Goal: Information Seeking & Learning: Find specific fact

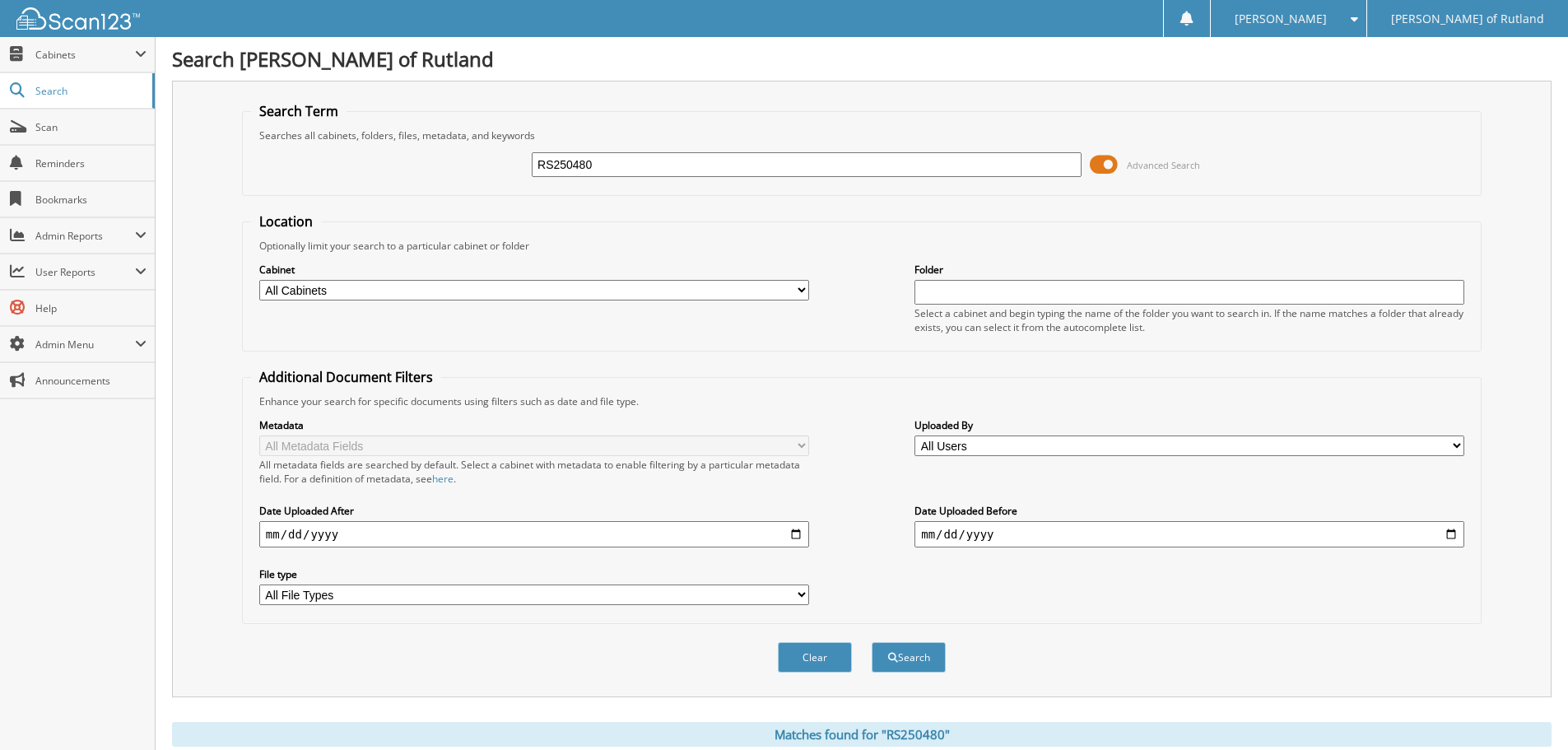
scroll to position [411, 0]
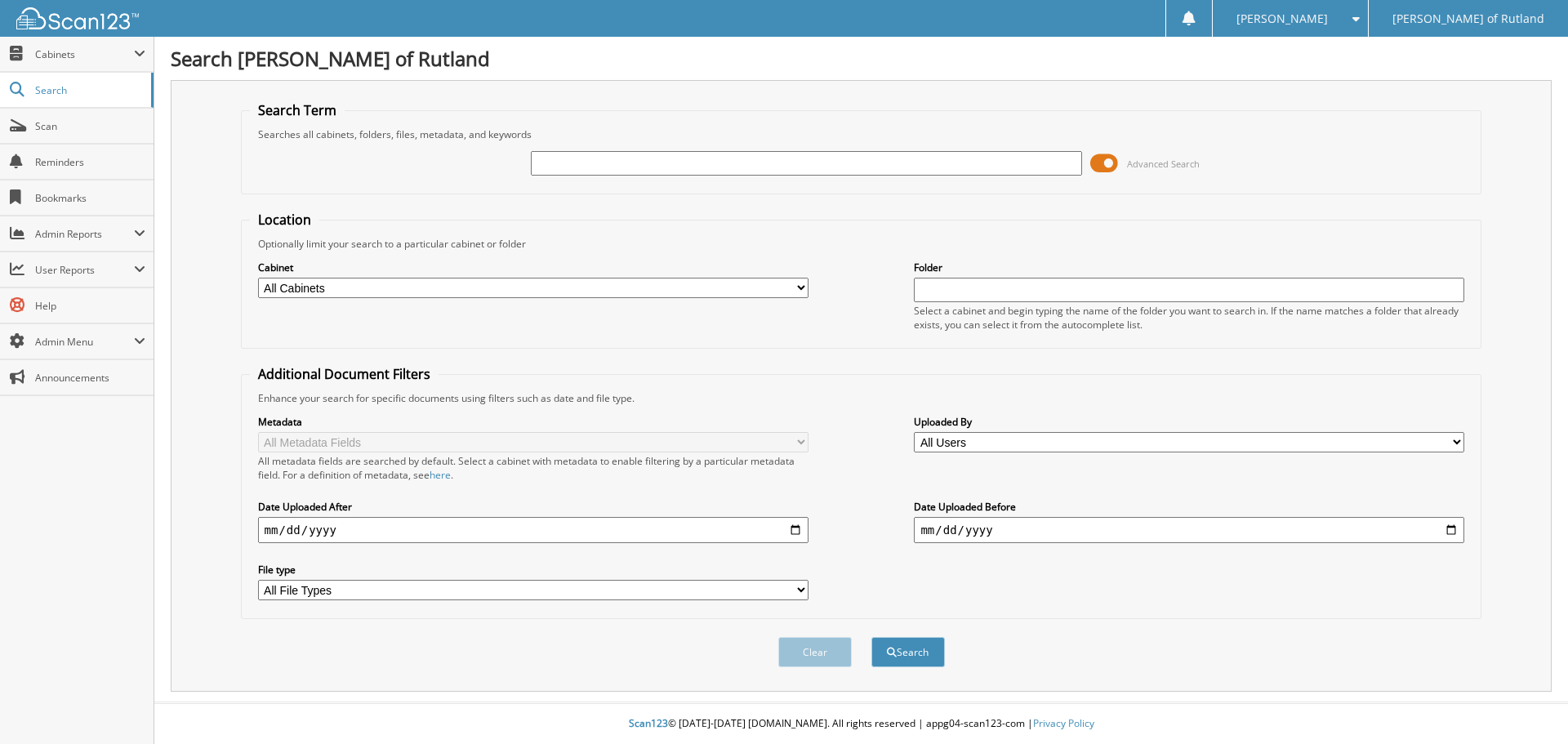
click at [637, 162] on input "text" at bounding box center [806, 162] width 550 height 24
type input "RS250609"
click at [910, 659] on button "Search" at bounding box center [909, 651] width 73 height 30
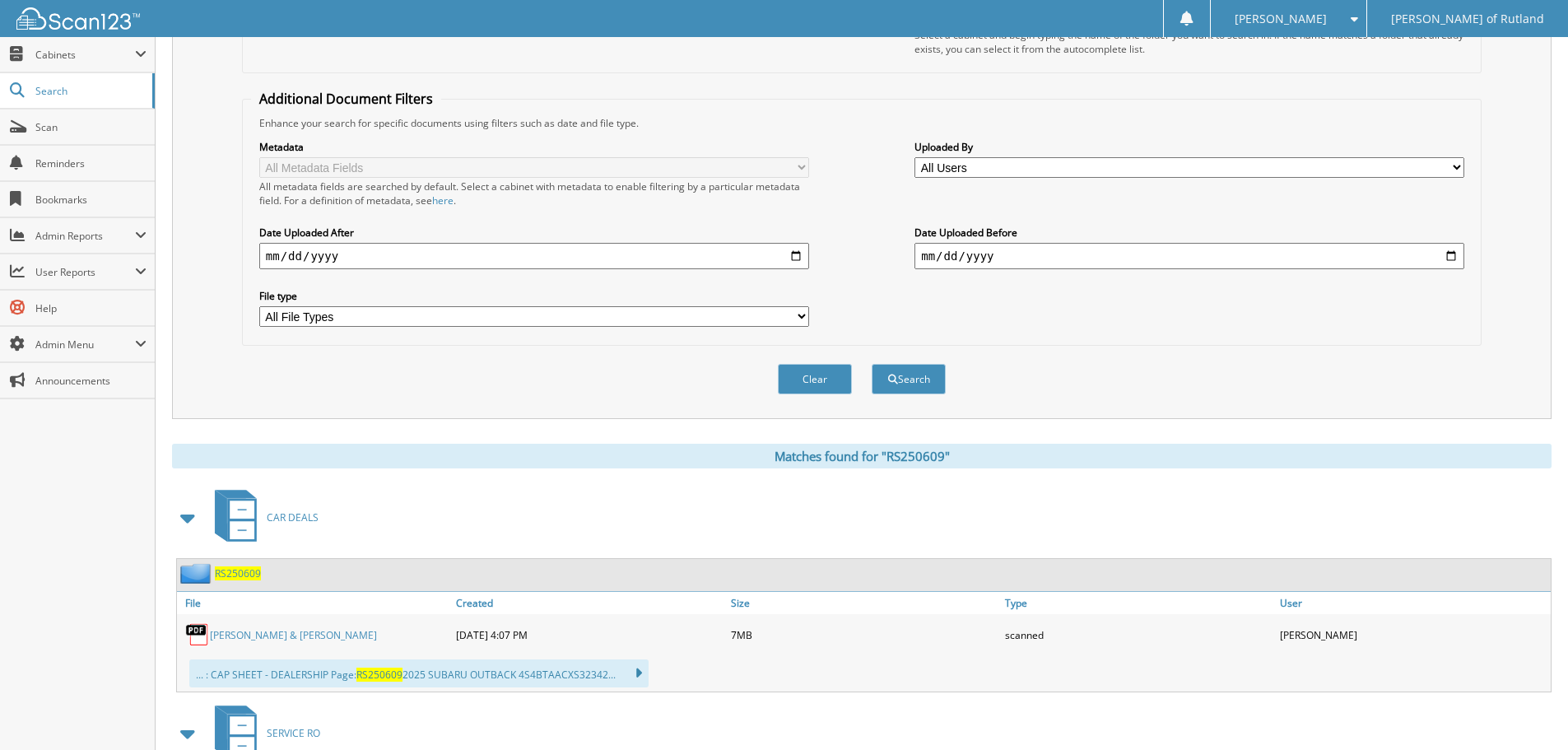
scroll to position [329, 0]
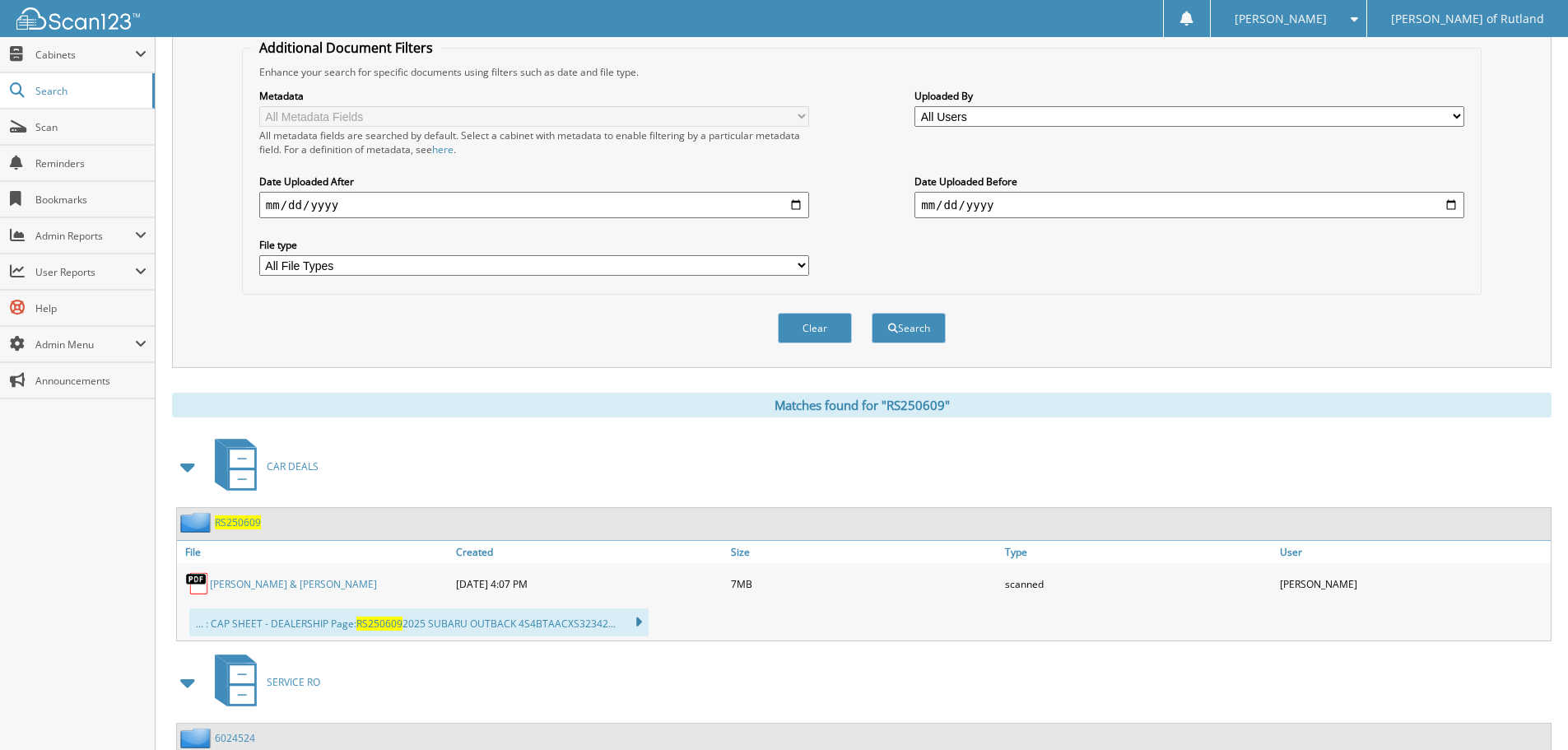
click at [241, 527] on span "RS250609" at bounding box center [237, 522] width 46 height 14
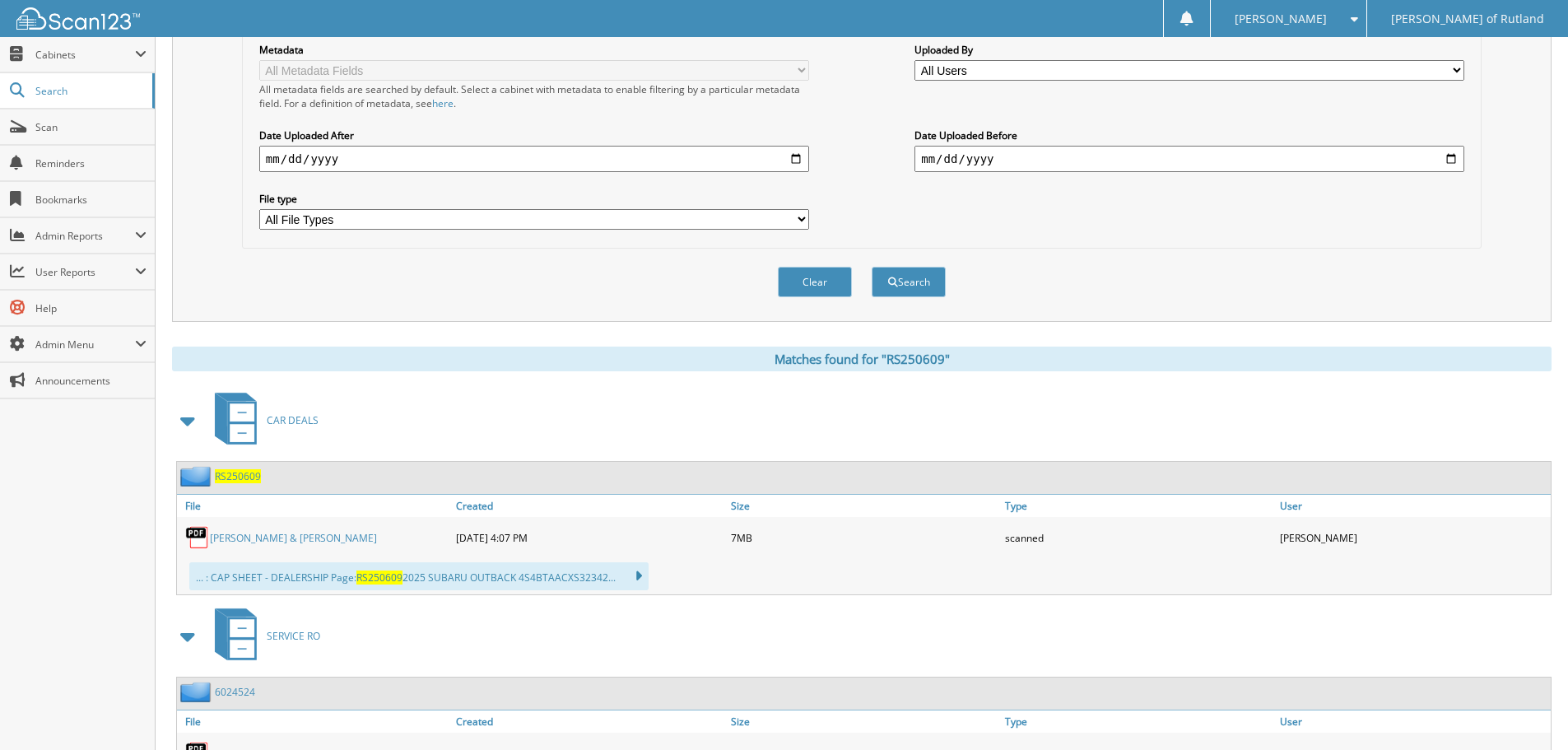
scroll to position [411, 0]
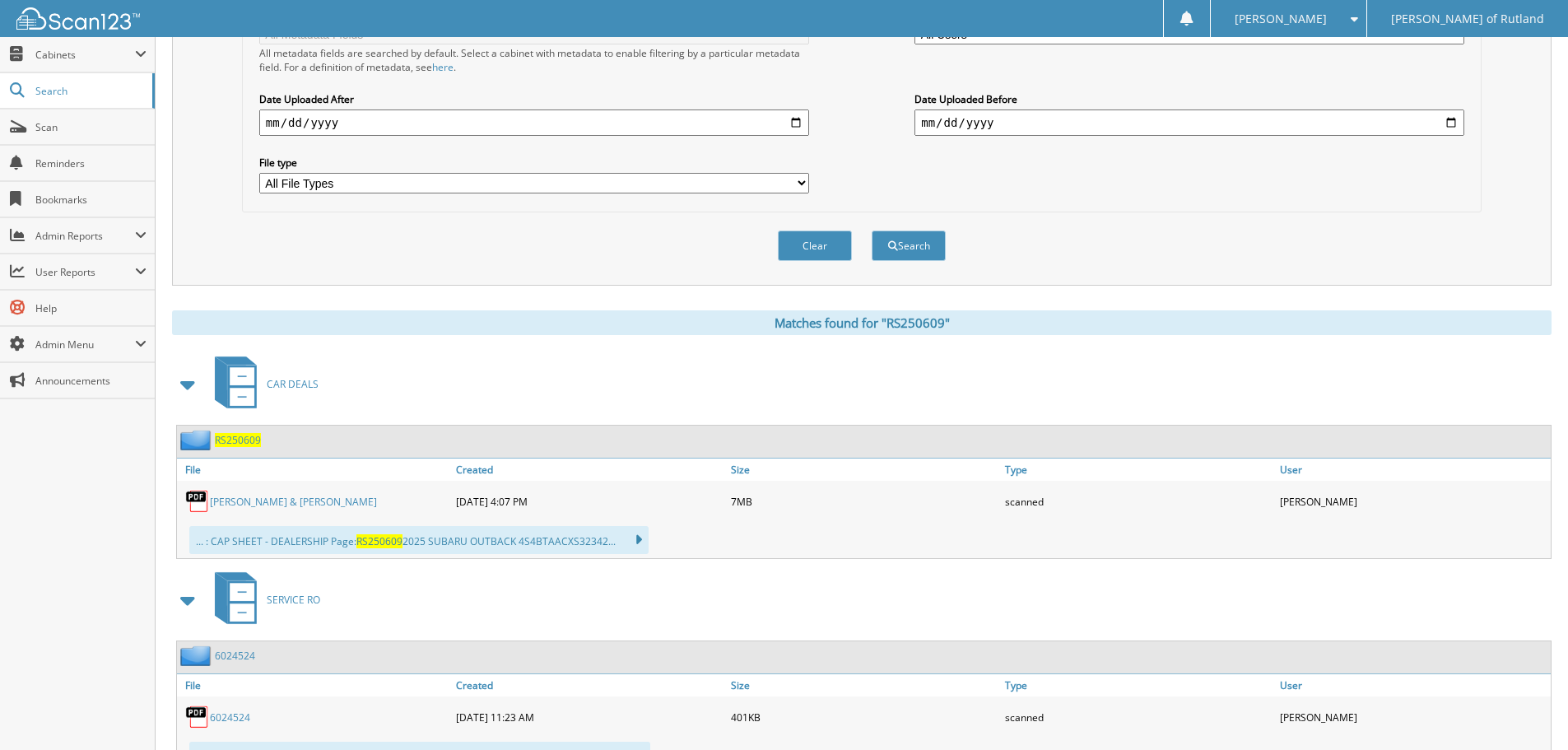
click at [302, 502] on link "Barbara Favreau & Peter Favreau" at bounding box center [294, 501] width 167 height 14
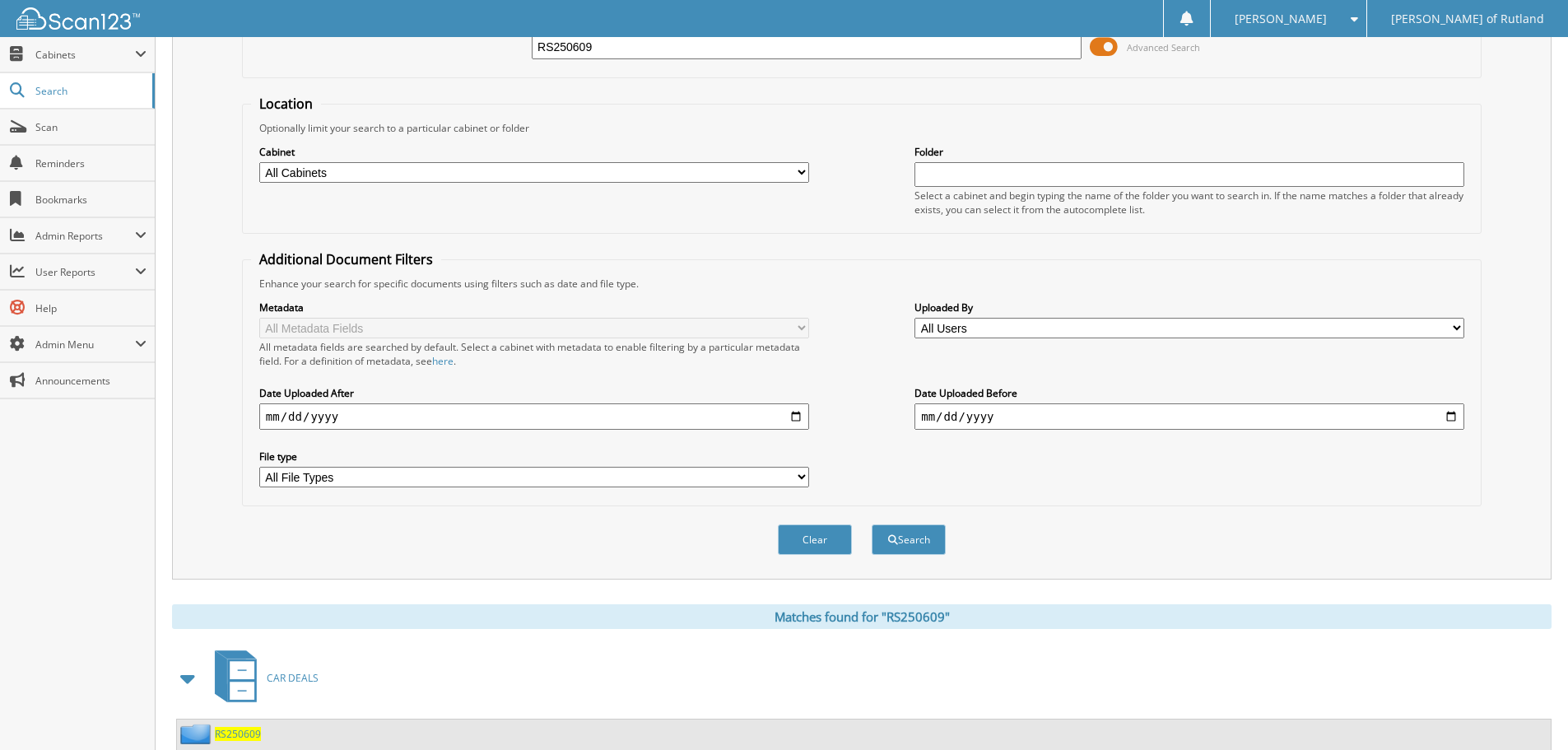
scroll to position [0, 0]
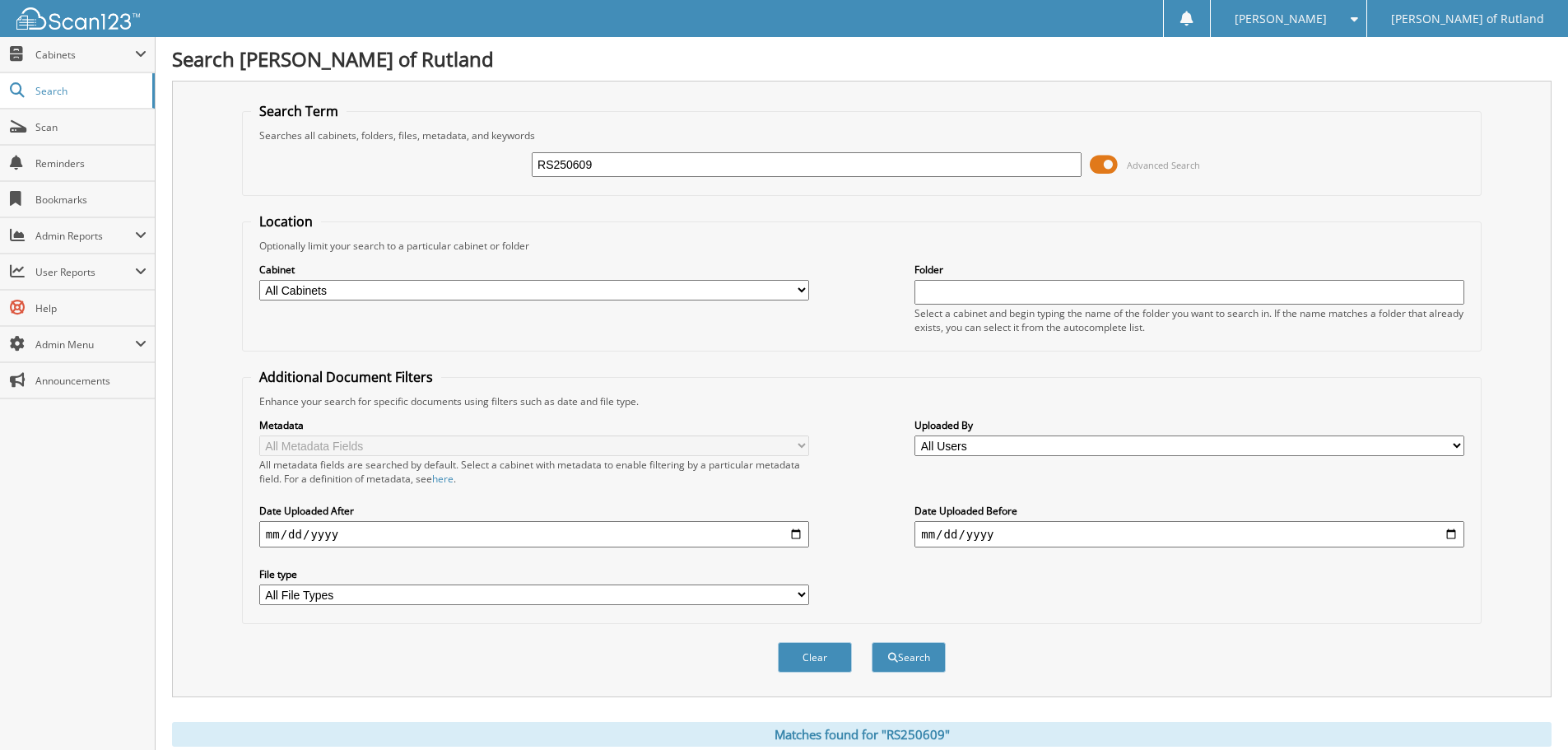
click at [719, 151] on div "RS250609" at bounding box center [806, 164] width 550 height 28
click at [717, 164] on input "RS250609" at bounding box center [806, 163] width 550 height 24
paste input "21"
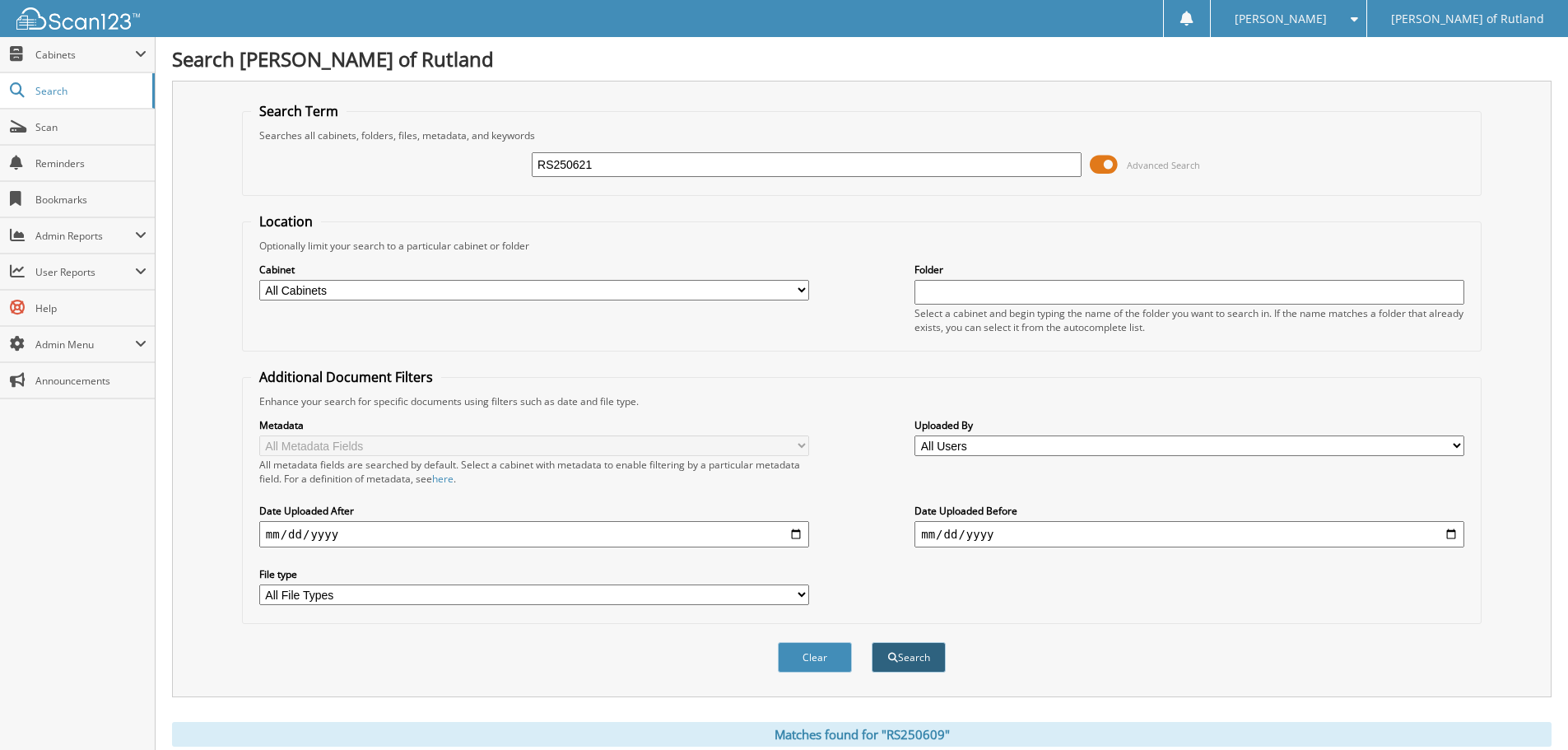
type input "RS250621"
click at [916, 663] on button "Search" at bounding box center [909, 657] width 74 height 30
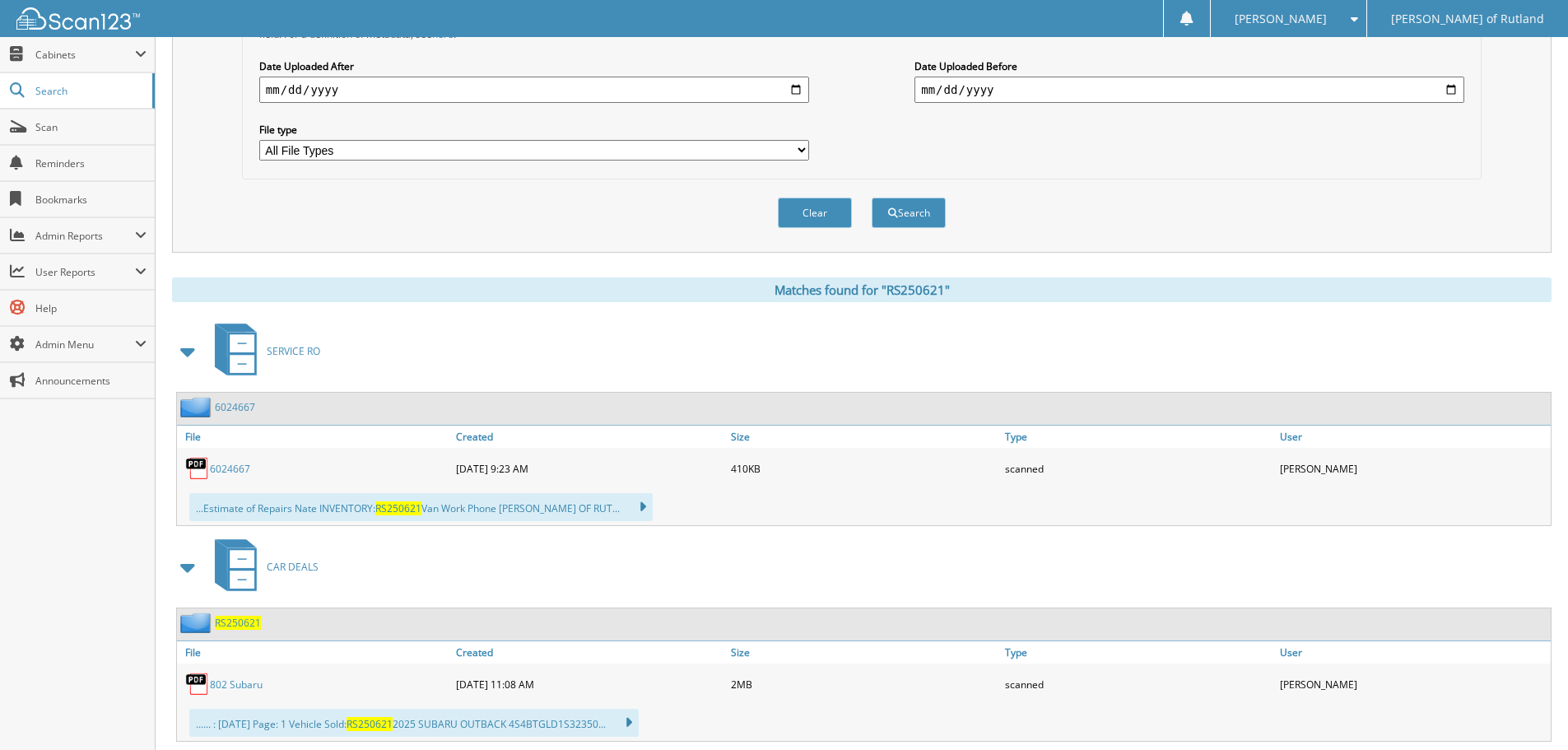
scroll to position [620, 0]
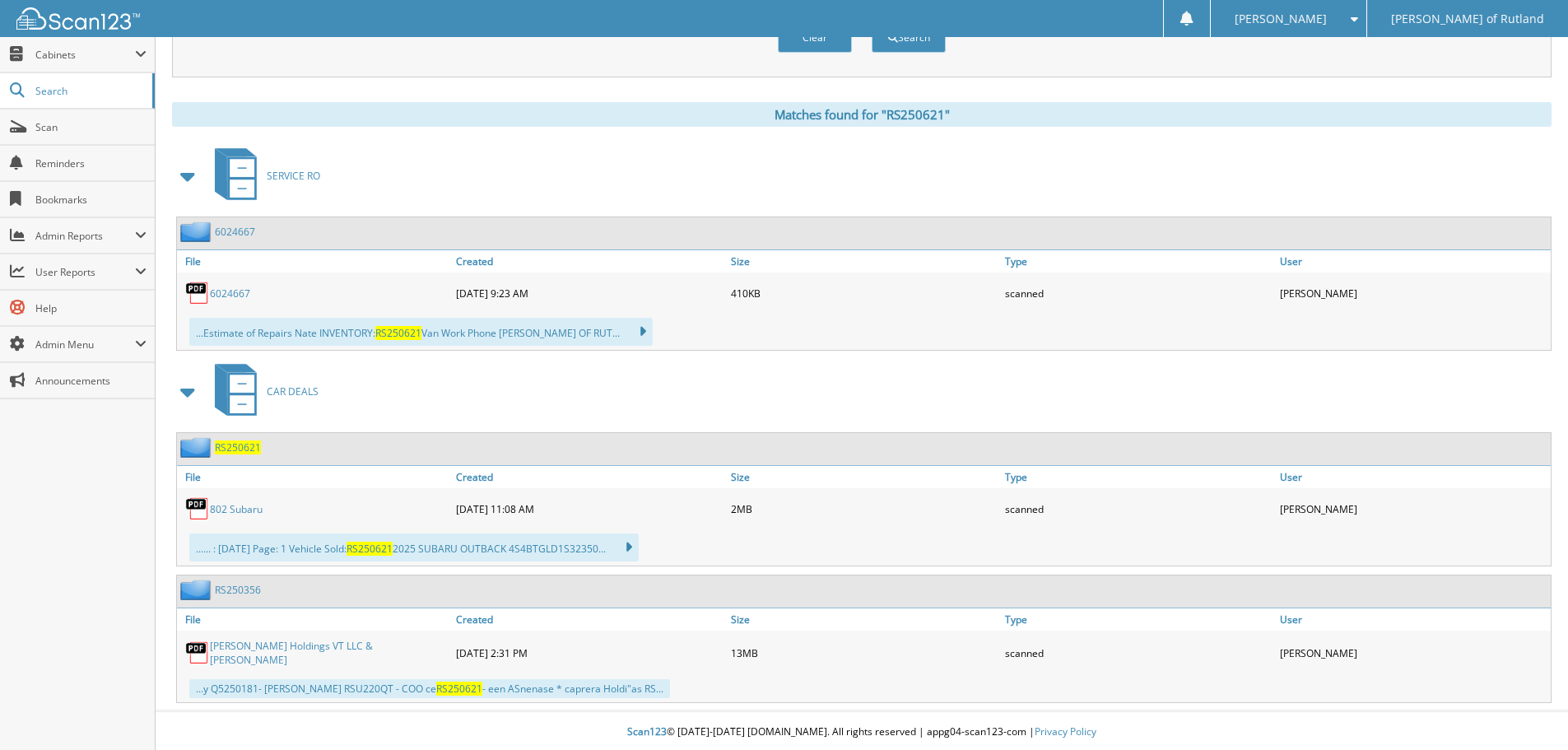
click at [227, 508] on link "802 Subaru" at bounding box center [237, 509] width 53 height 14
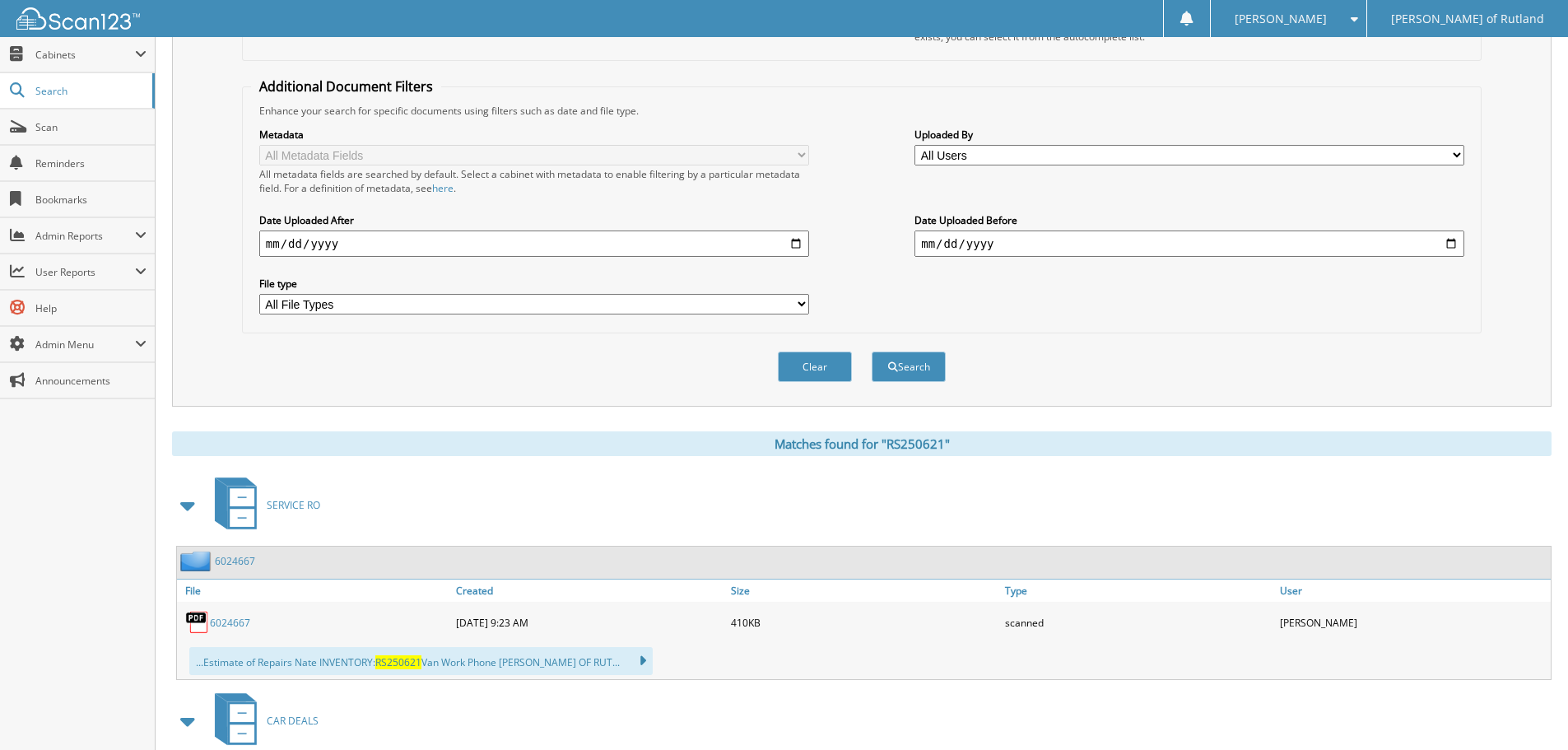
scroll to position [0, 0]
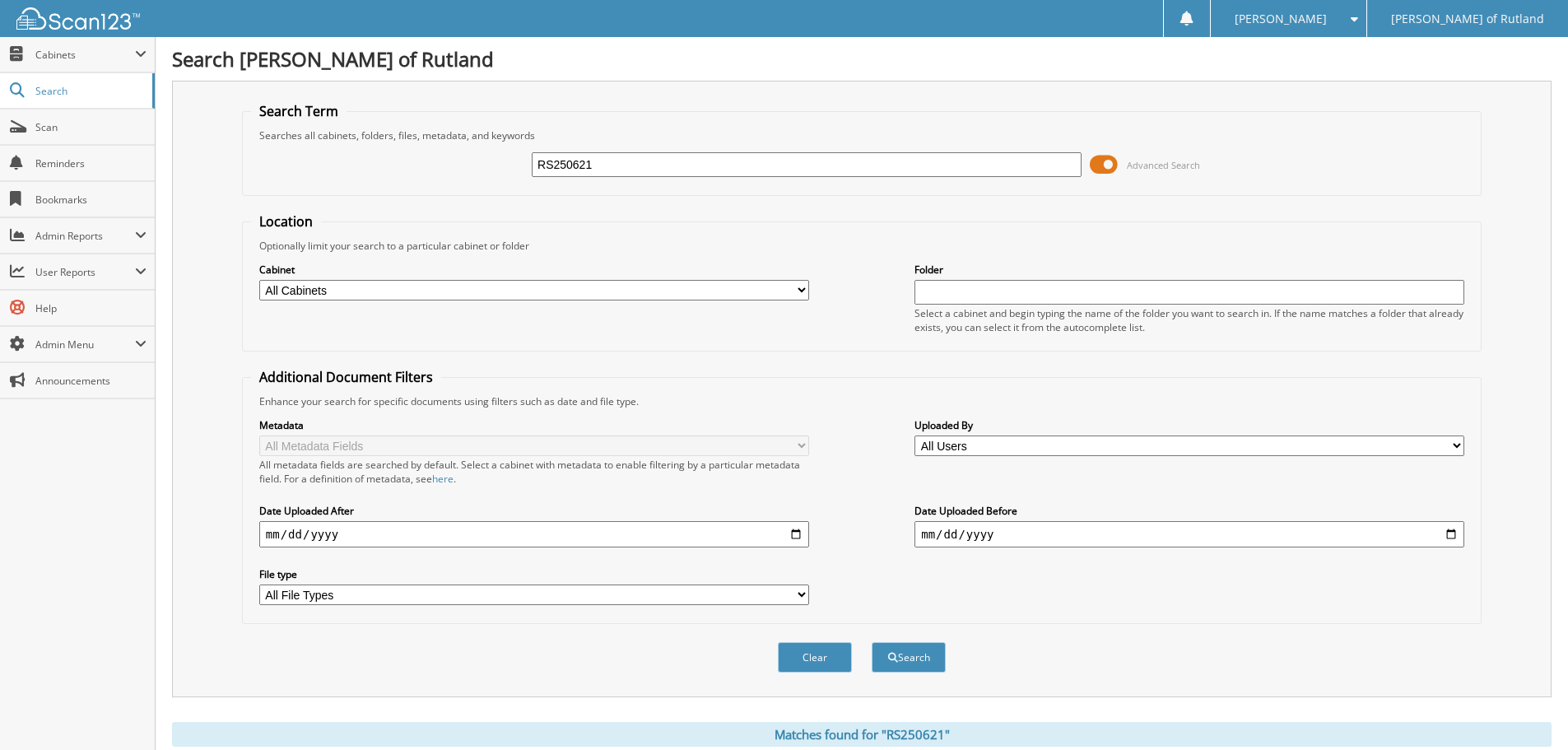
click at [657, 161] on input "RS250621" at bounding box center [806, 163] width 550 height 24
paste input "30"
type input "RS250630"
click at [914, 649] on button "Search" at bounding box center [909, 657] width 74 height 30
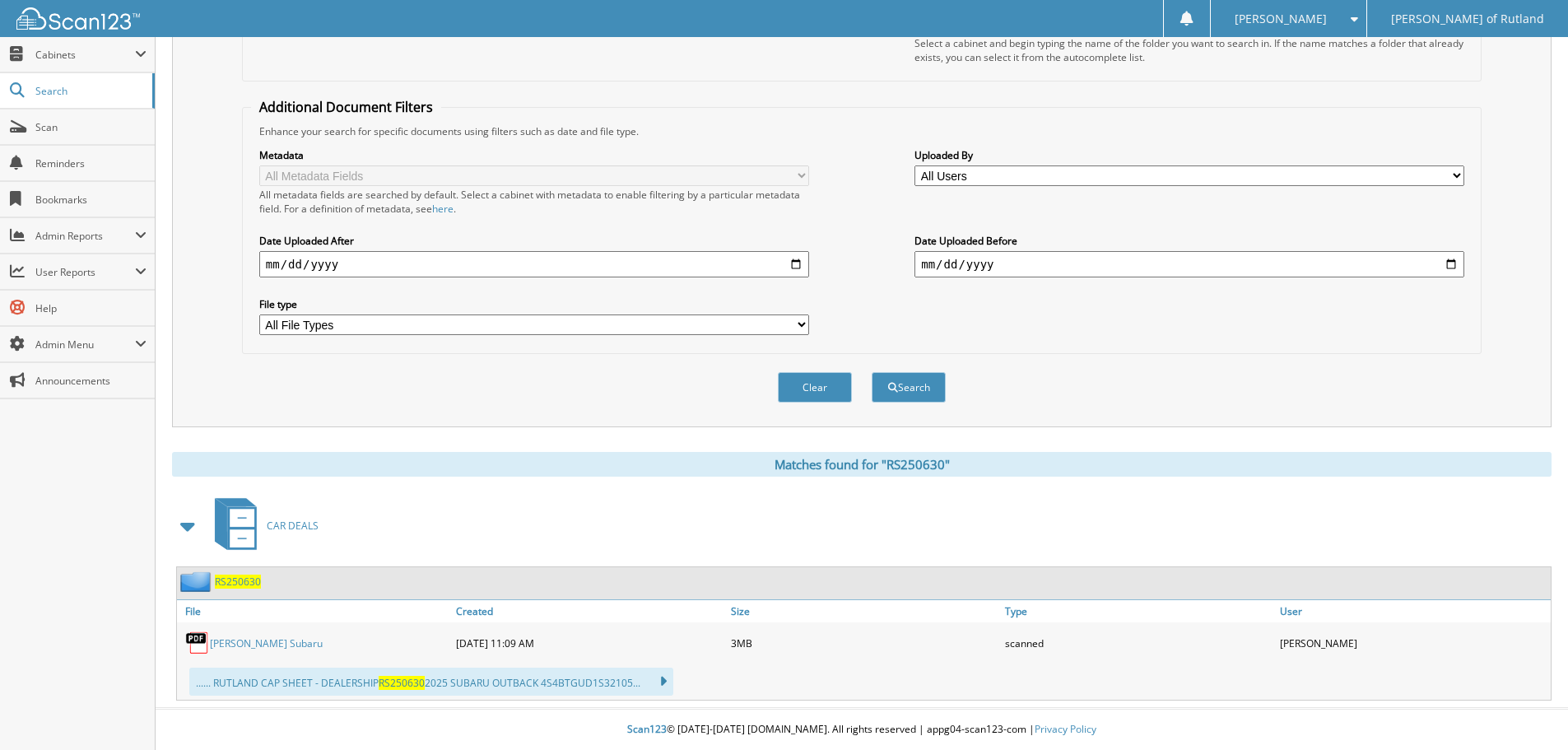
scroll to position [270, 0]
click at [230, 643] on link "[PERSON_NAME] Subaru" at bounding box center [267, 643] width 113 height 14
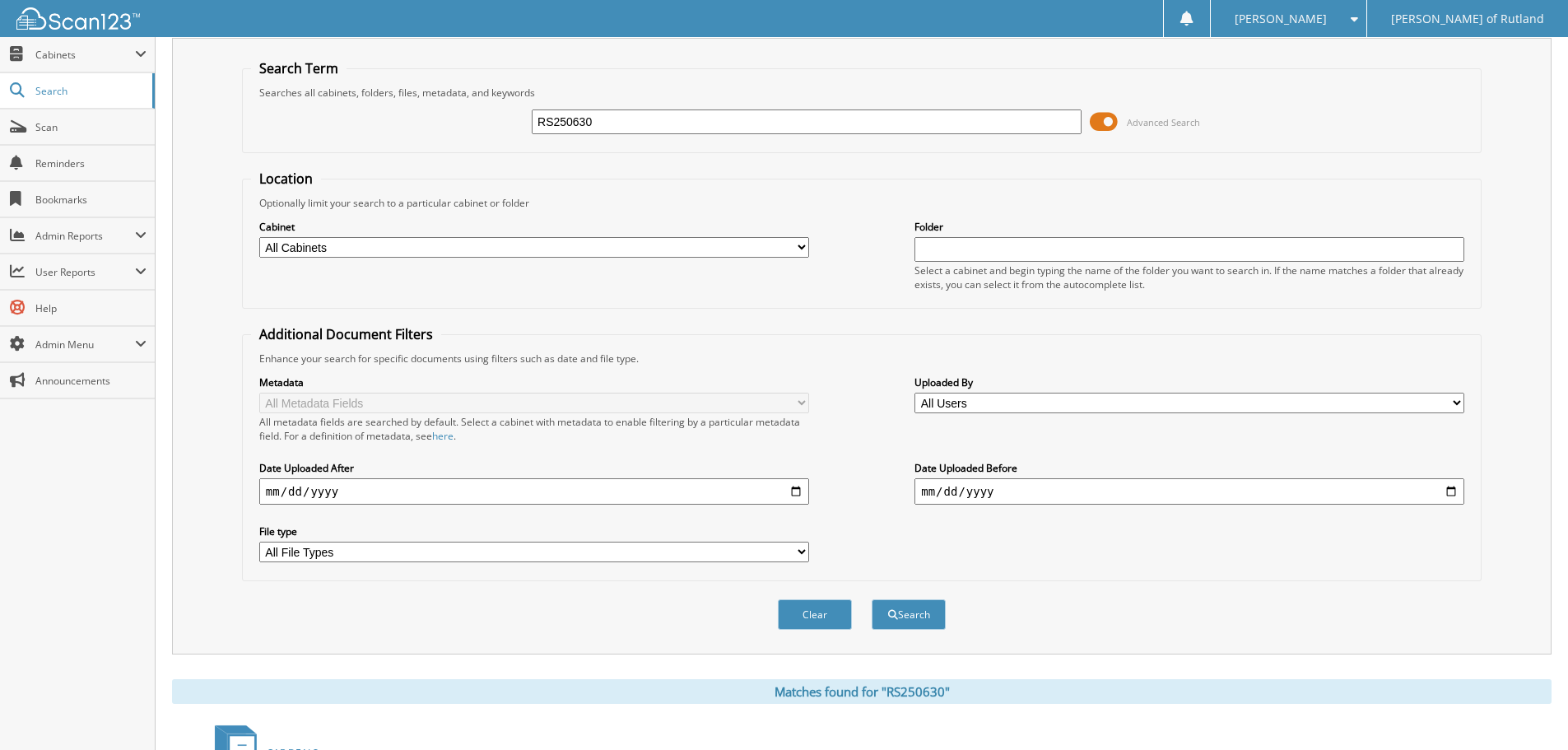
scroll to position [0, 0]
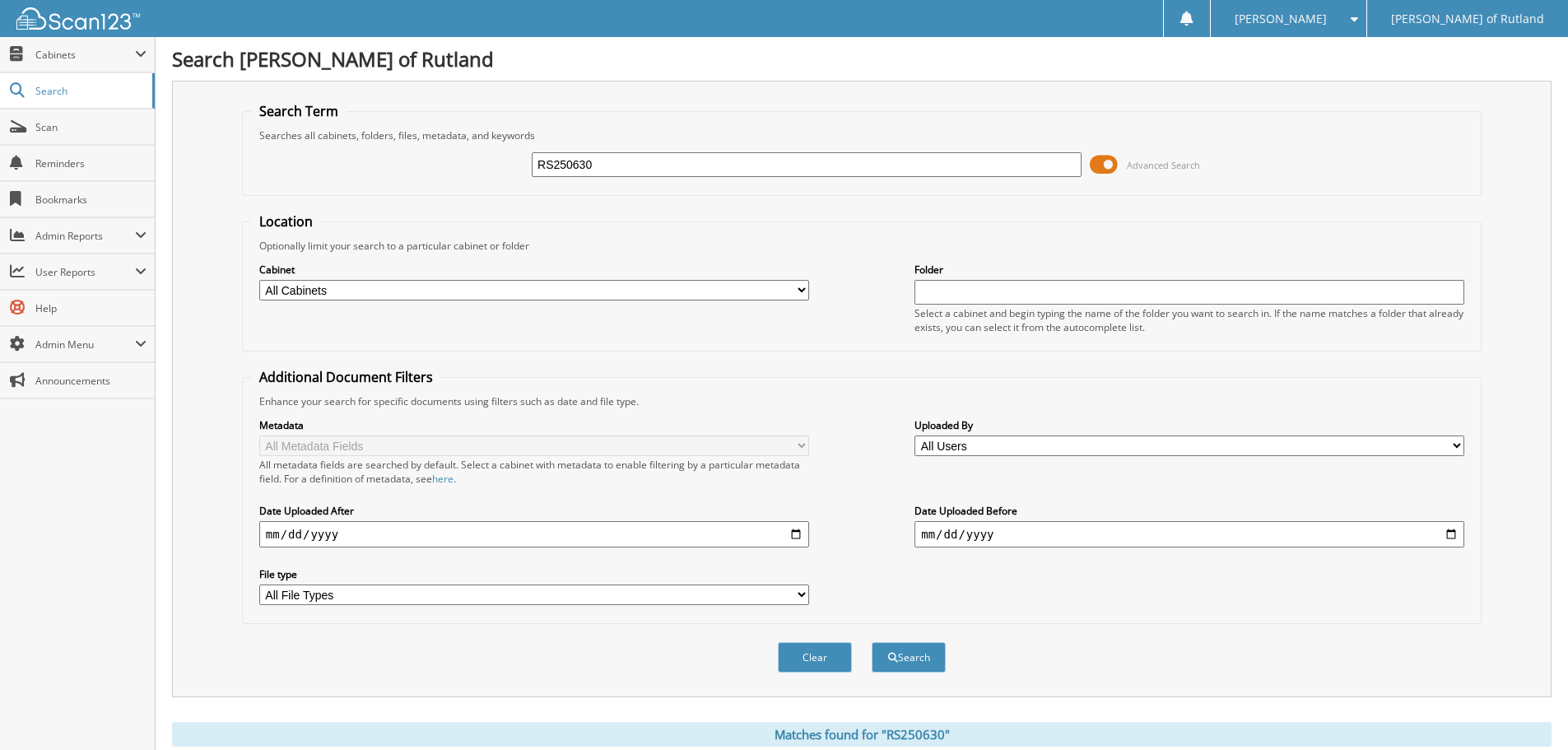
click at [677, 162] on input "RS250630" at bounding box center [806, 163] width 550 height 24
paste input "5"
type input "RS250650"
click at [916, 661] on button "Search" at bounding box center [909, 657] width 74 height 30
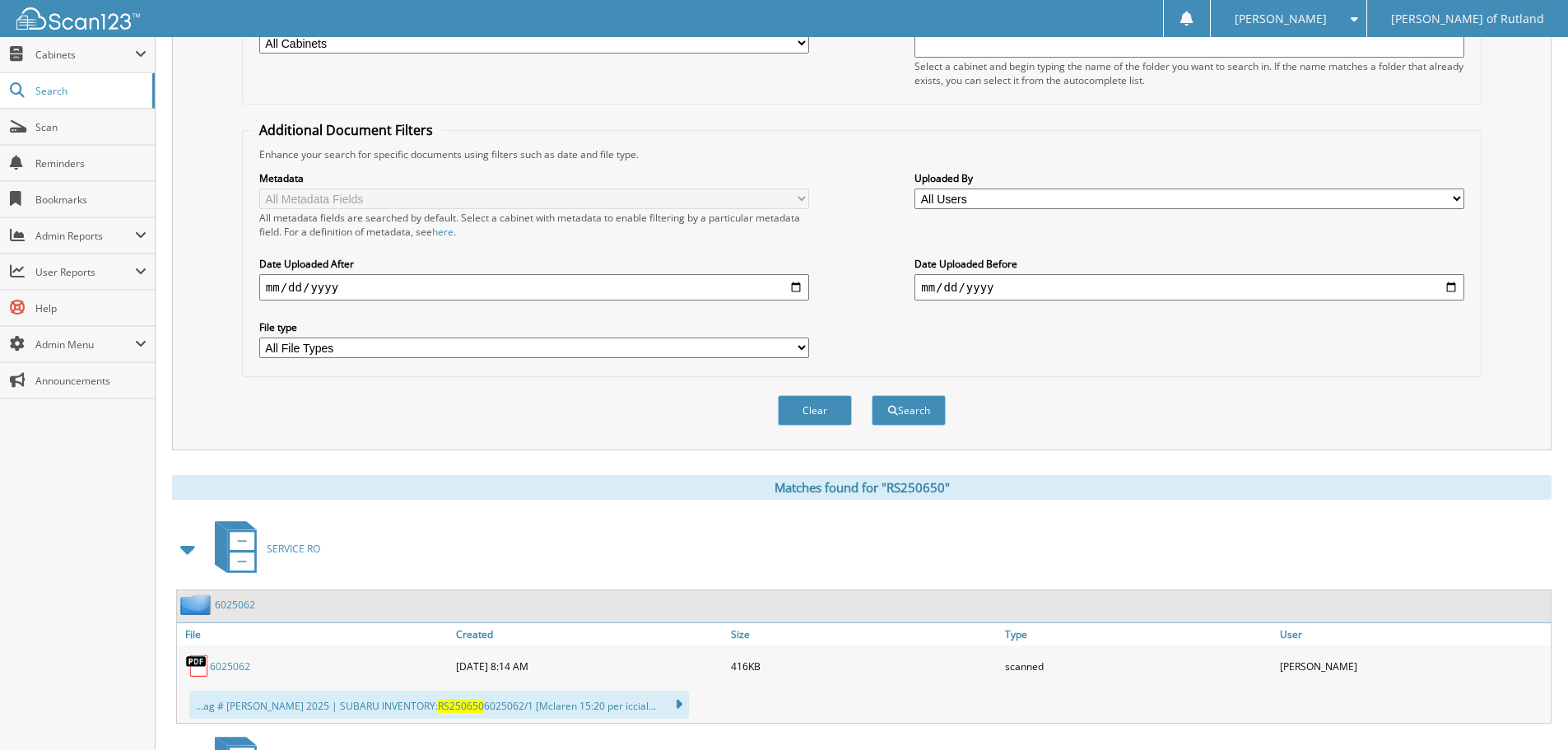
scroll to position [494, 0]
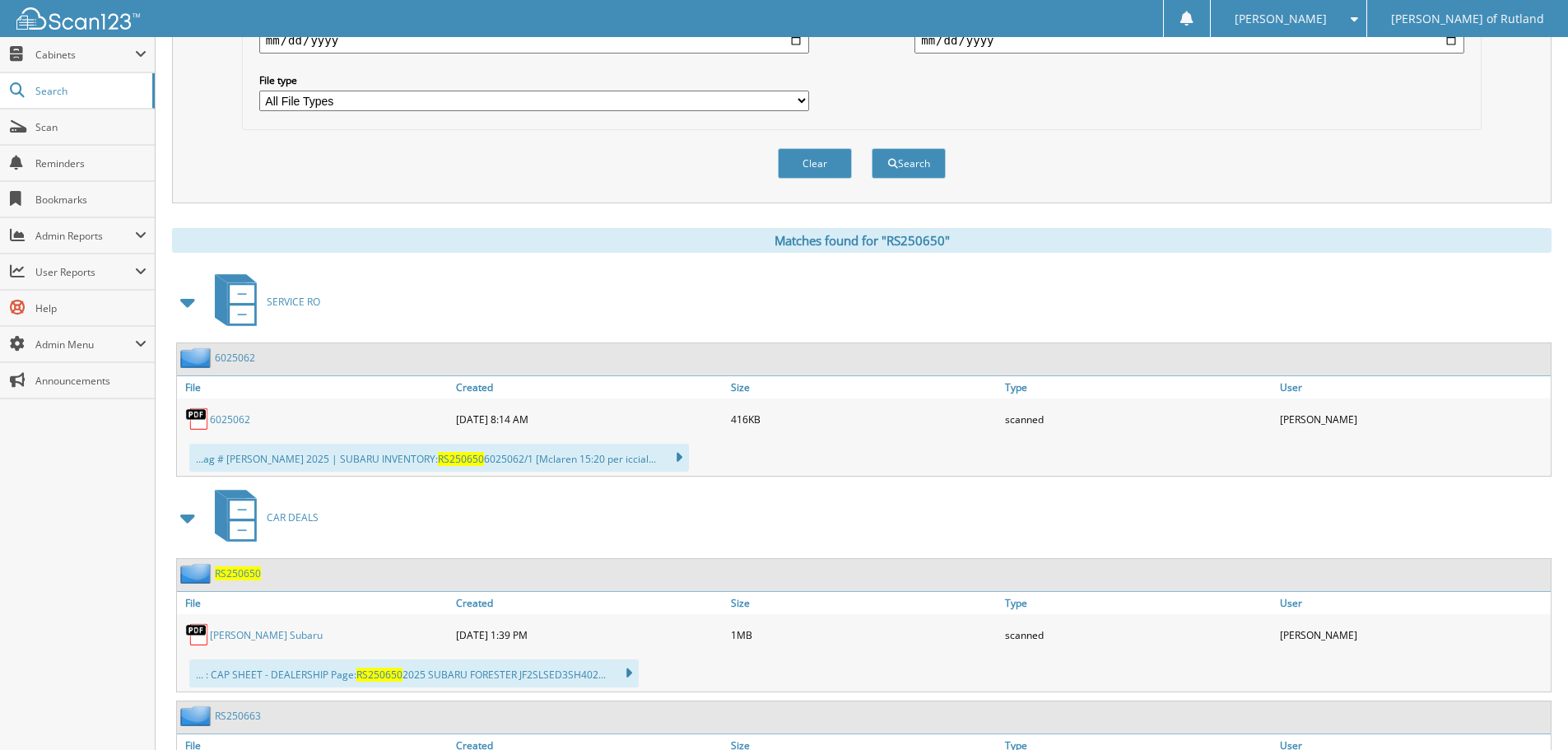
click at [264, 637] on link "[PERSON_NAME] Subaru" at bounding box center [267, 634] width 113 height 14
